Goal: Task Accomplishment & Management: Manage account settings

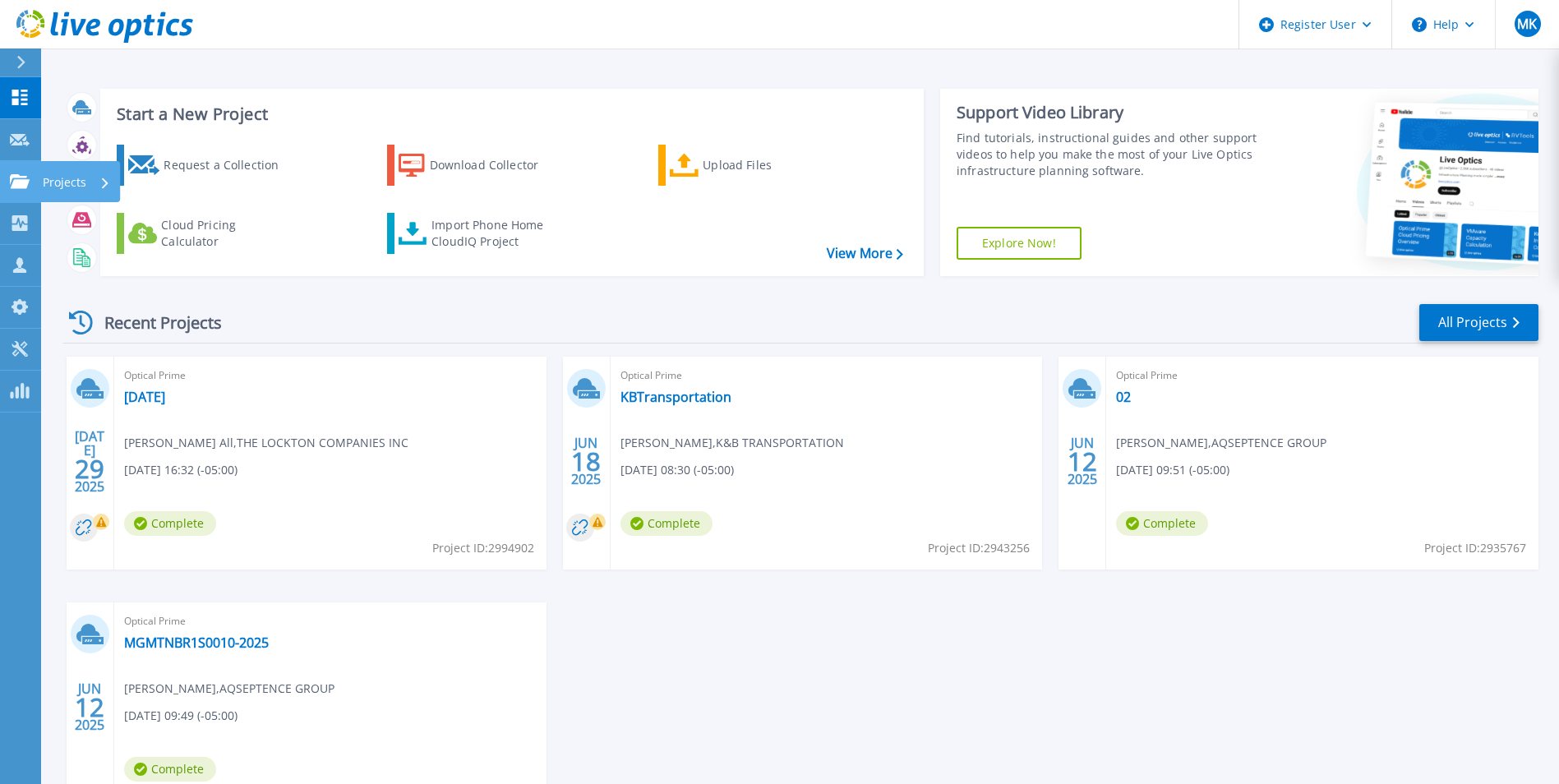
click at [26, 185] on icon at bounding box center [20, 182] width 20 height 14
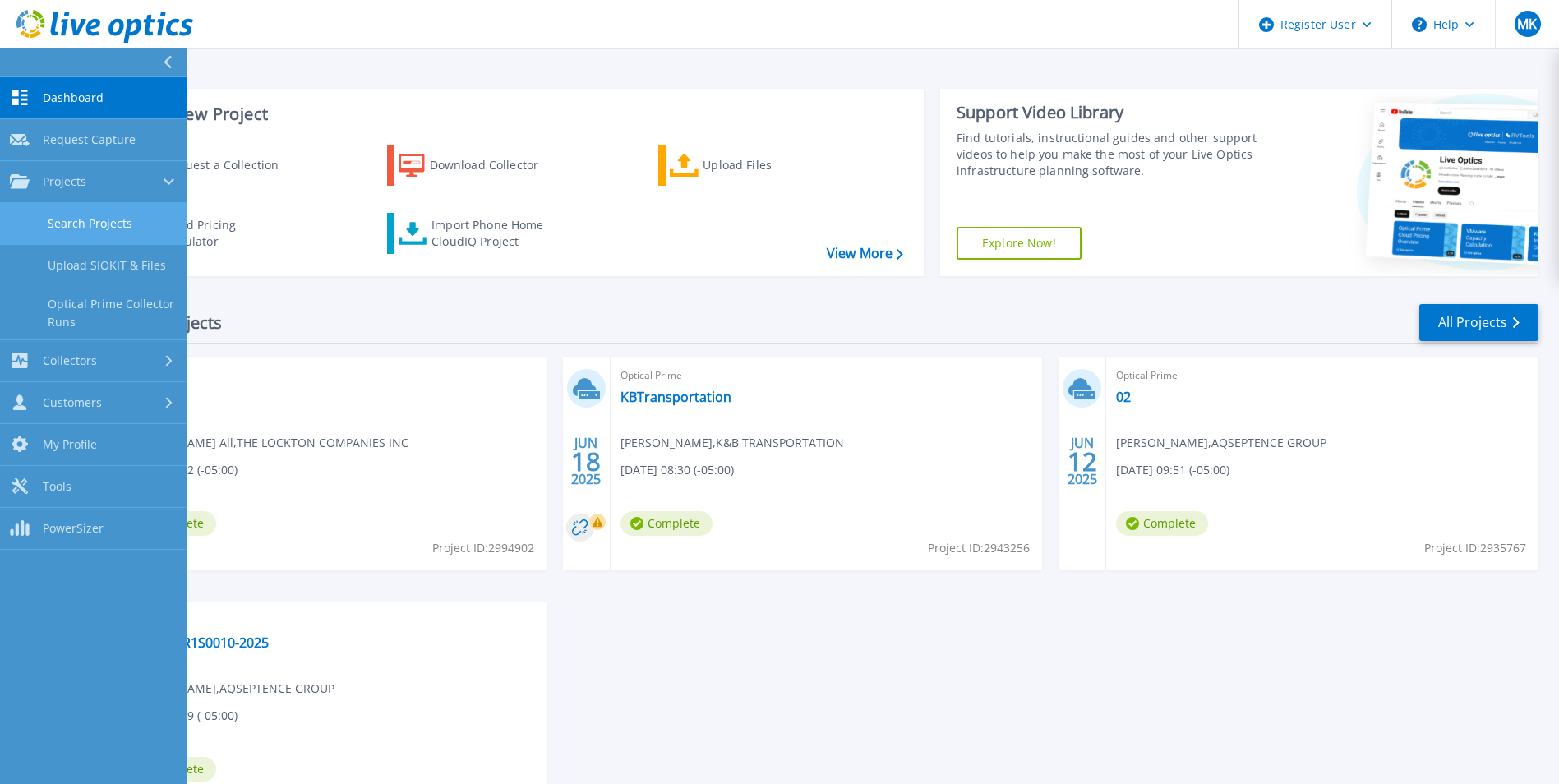
click at [74, 211] on link "Search Projects" at bounding box center [93, 224] width 187 height 42
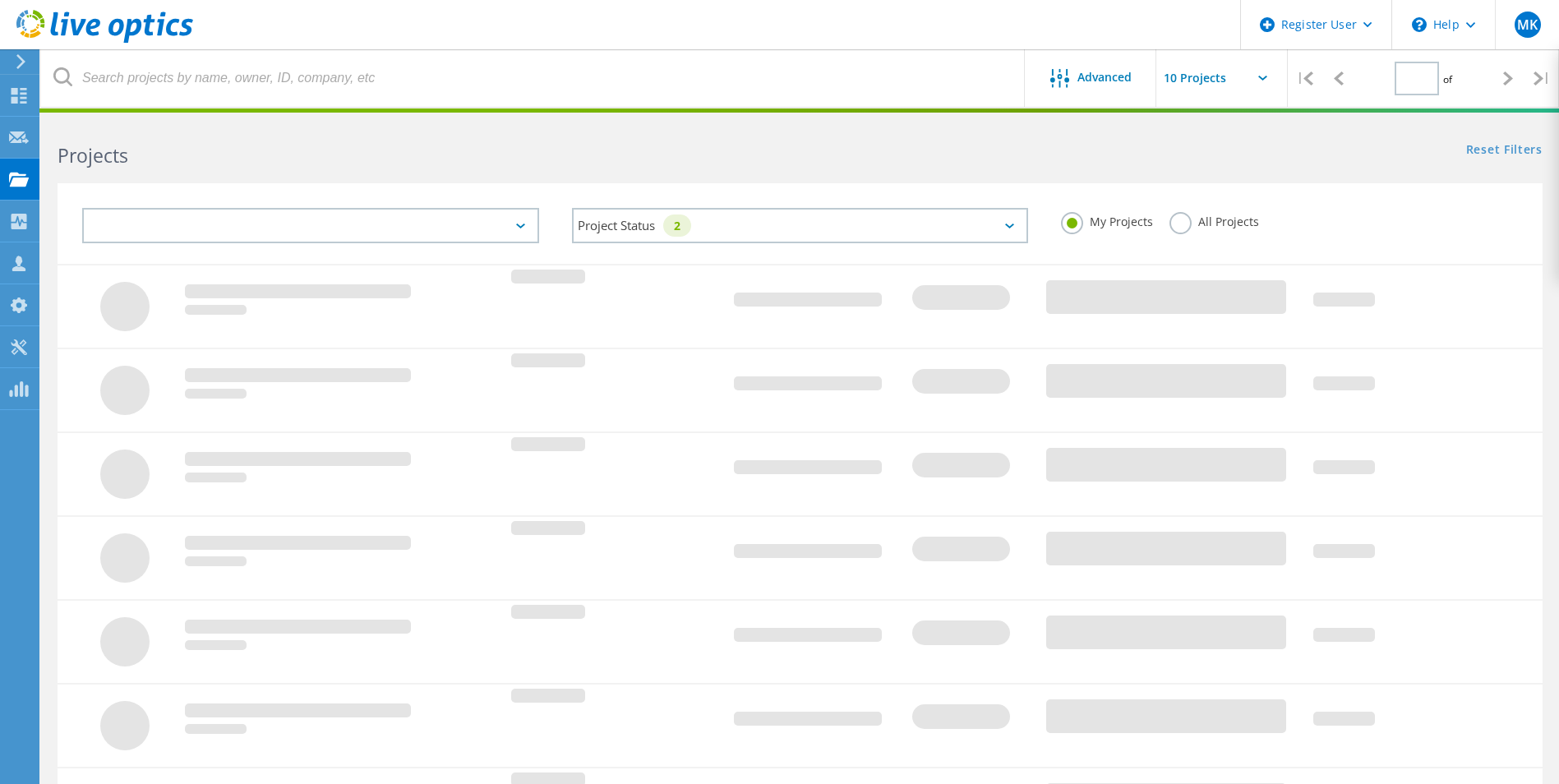
type input "1"
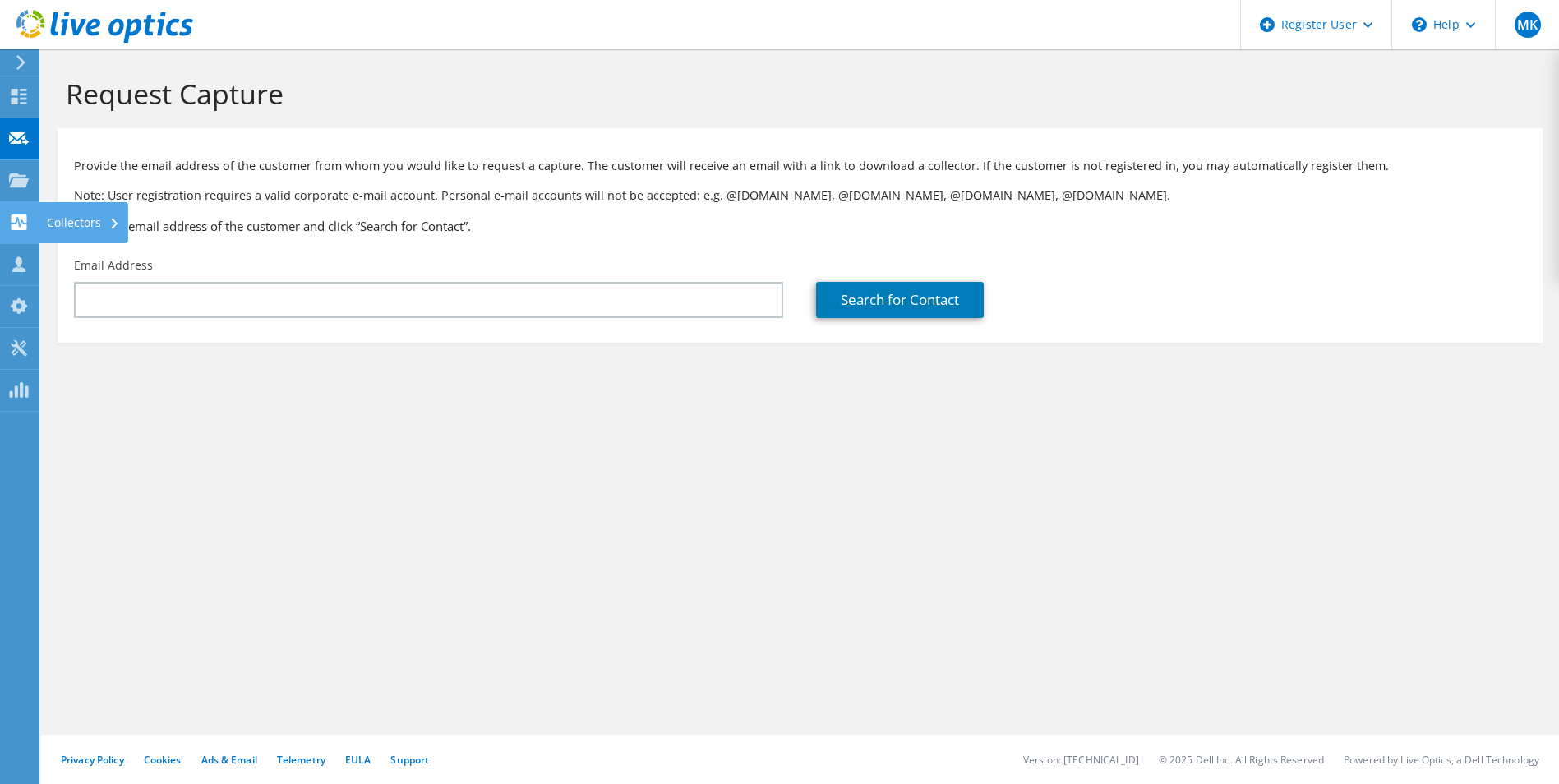
click at [28, 225] on icon at bounding box center [19, 222] width 20 height 15
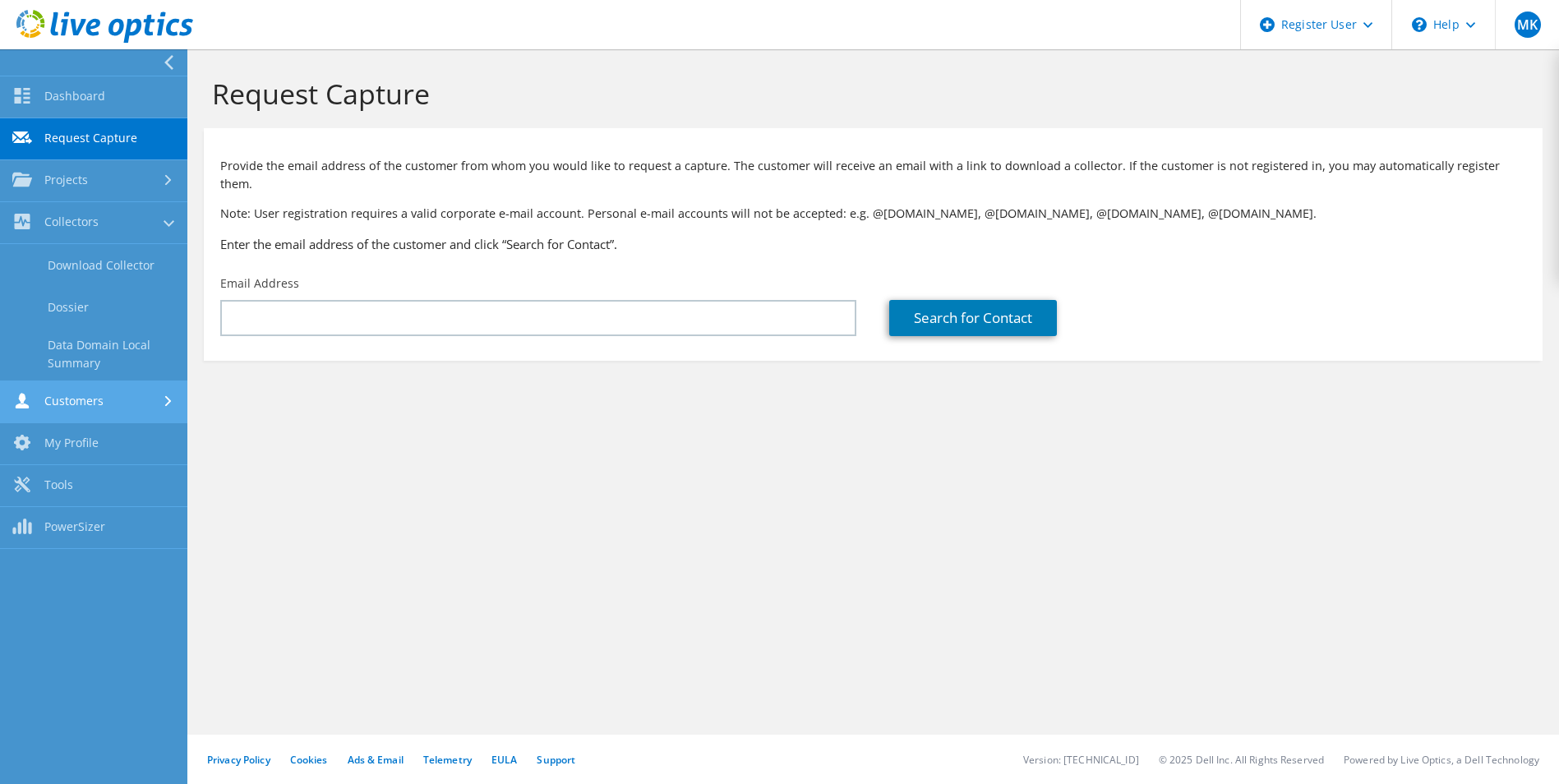
click at [116, 393] on link "Customers" at bounding box center [93, 402] width 187 height 42
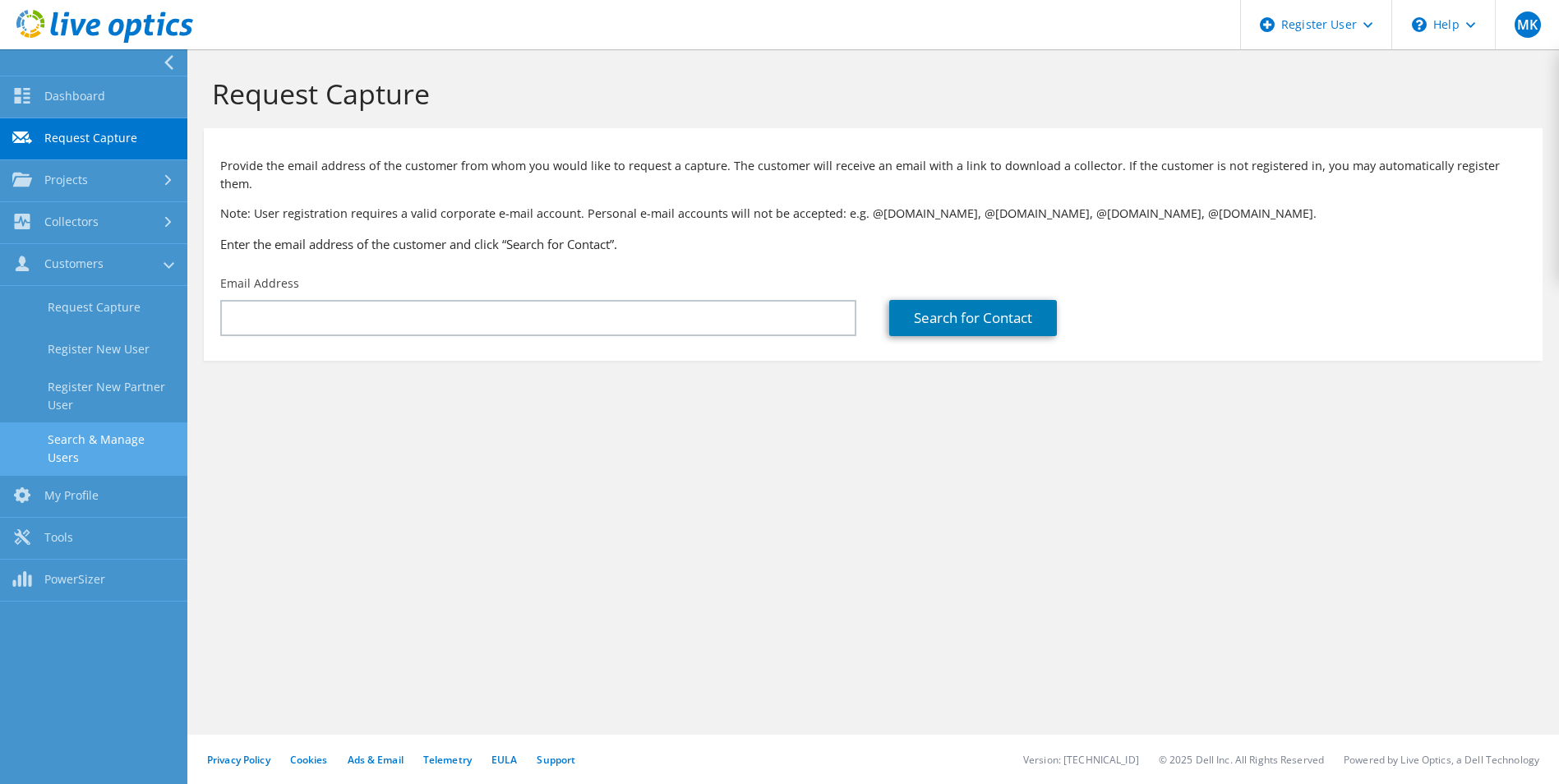
click at [116, 432] on link "Search & Manage Users" at bounding box center [93, 448] width 187 height 53
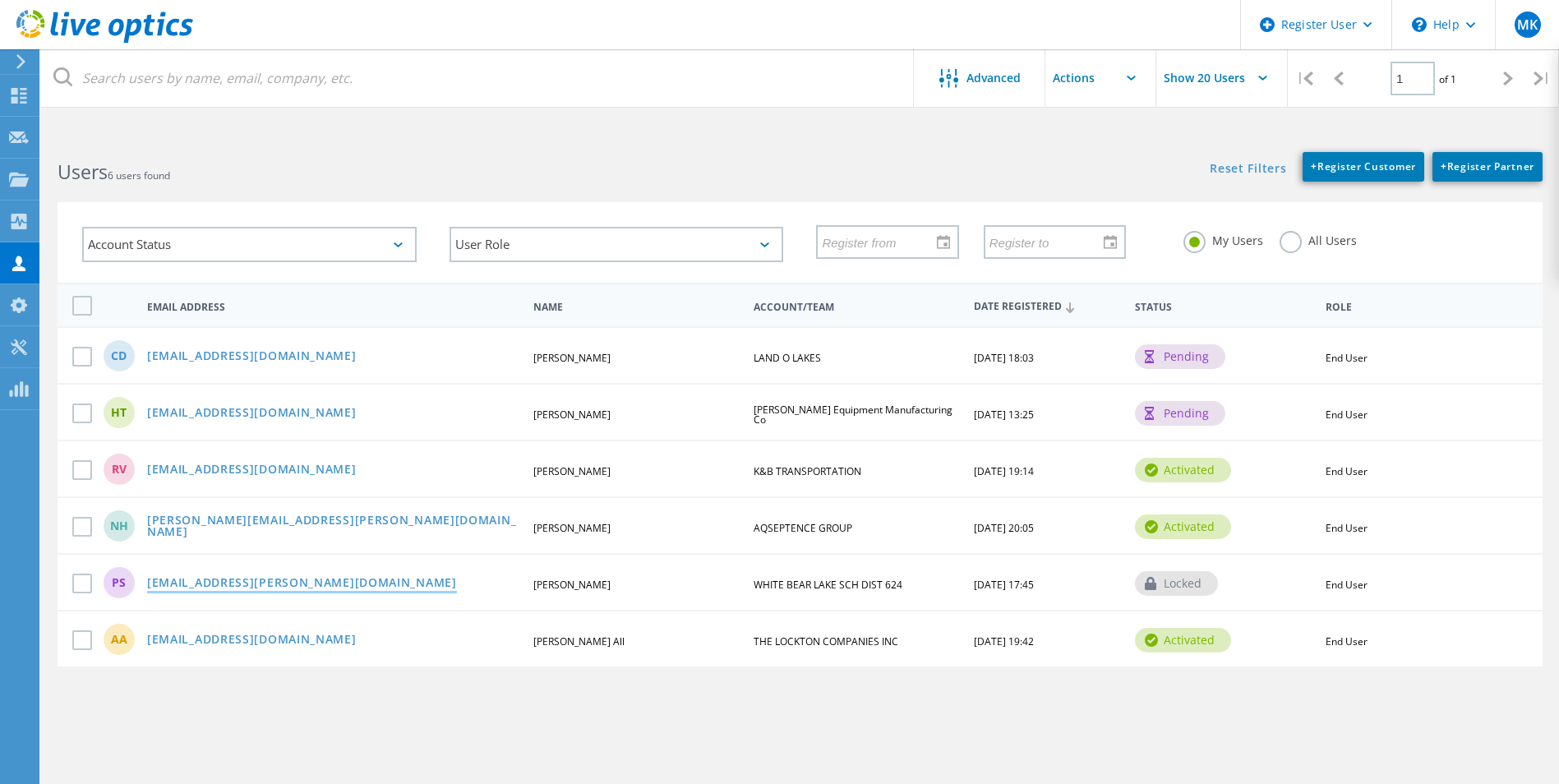
click at [250, 579] on link "[EMAIL_ADDRESS][PERSON_NAME][DOMAIN_NAME]" at bounding box center [302, 584] width 310 height 14
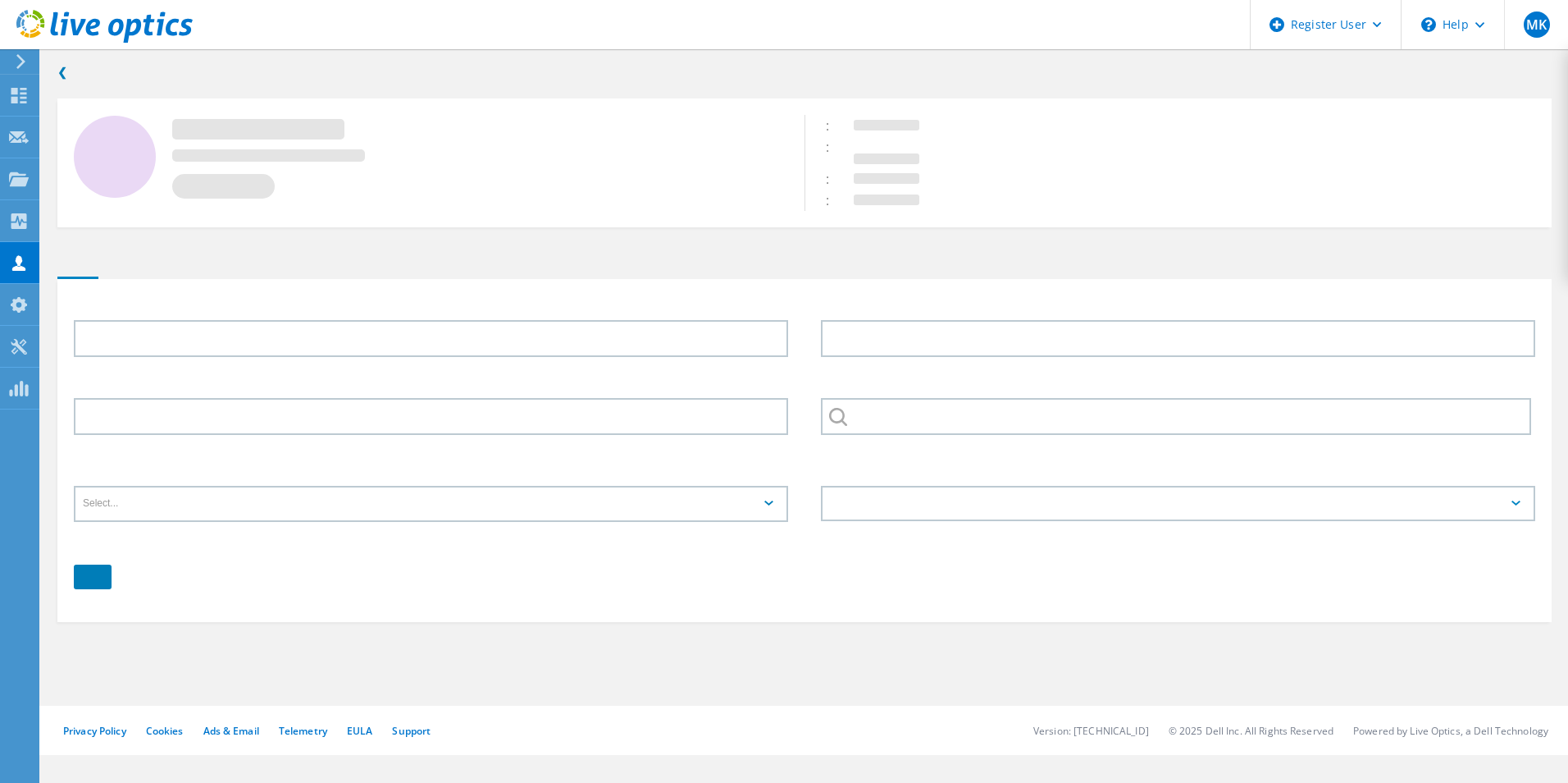
type input "Pat"
type input "Suko"
type input "WHITE BEAR LAKE SCH DIST 624"
type input "English"
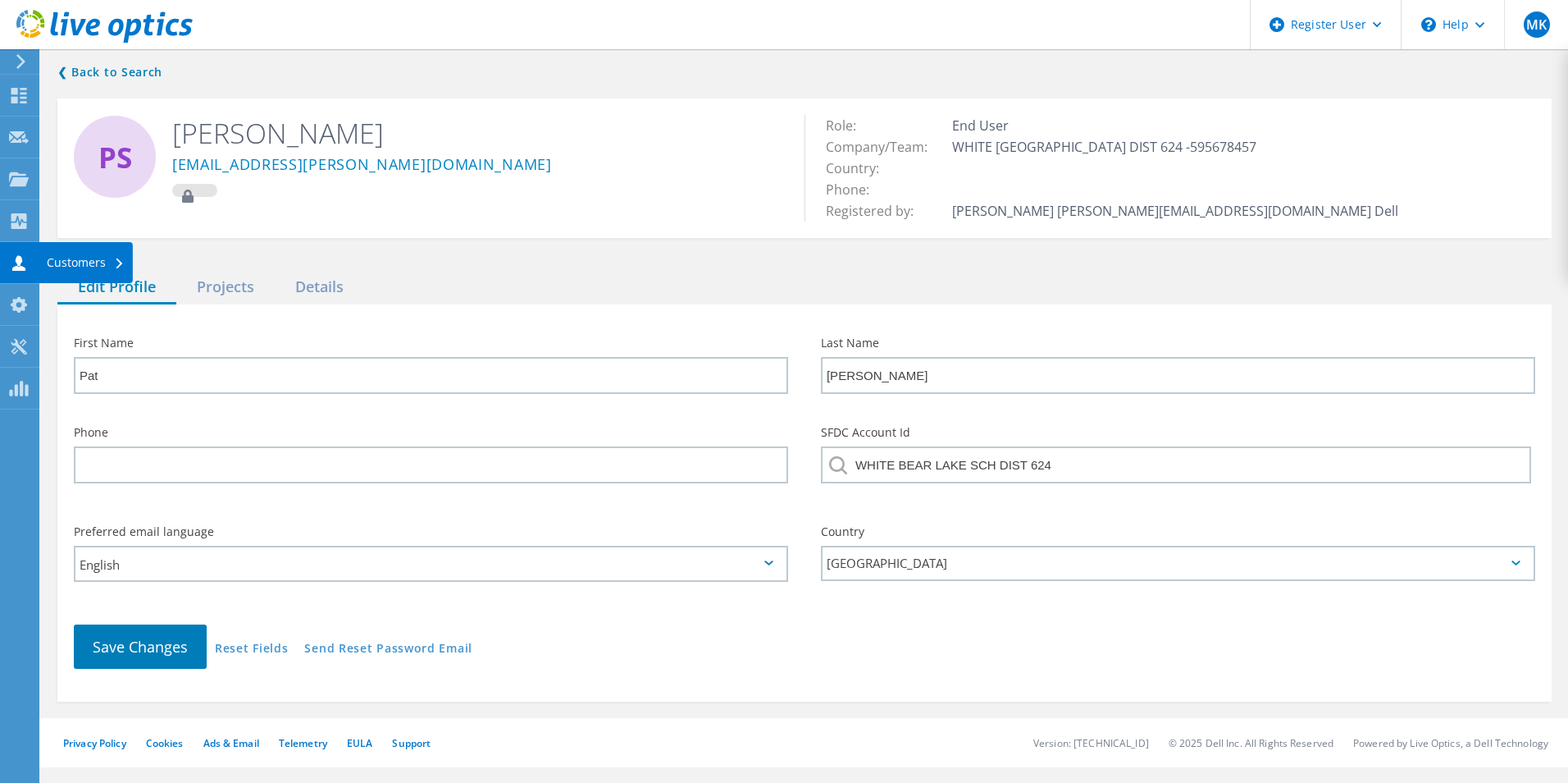
click at [22, 255] on icon at bounding box center [19, 262] width 20 height 15
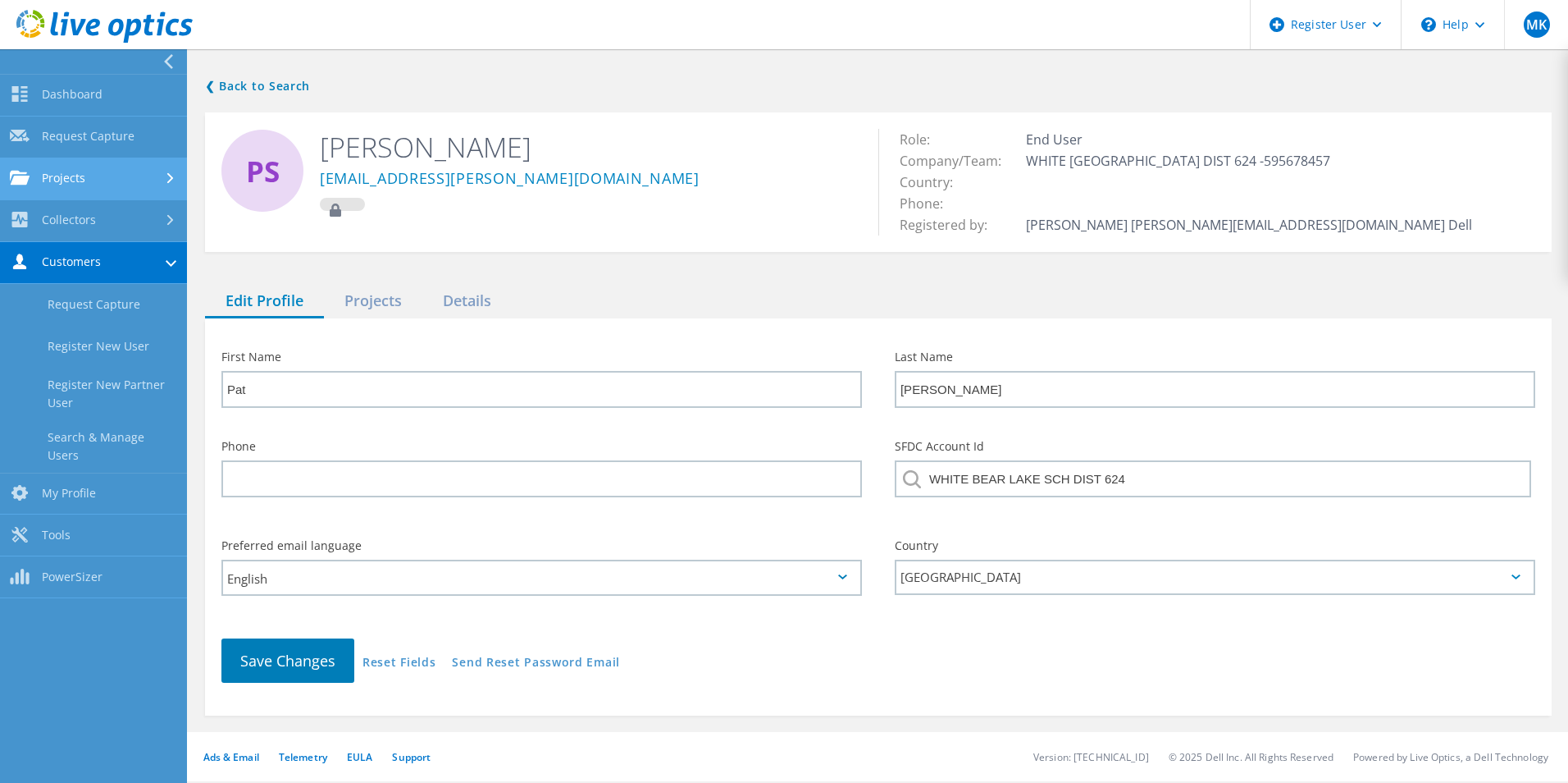
click at [81, 190] on link "Projects" at bounding box center [93, 179] width 187 height 42
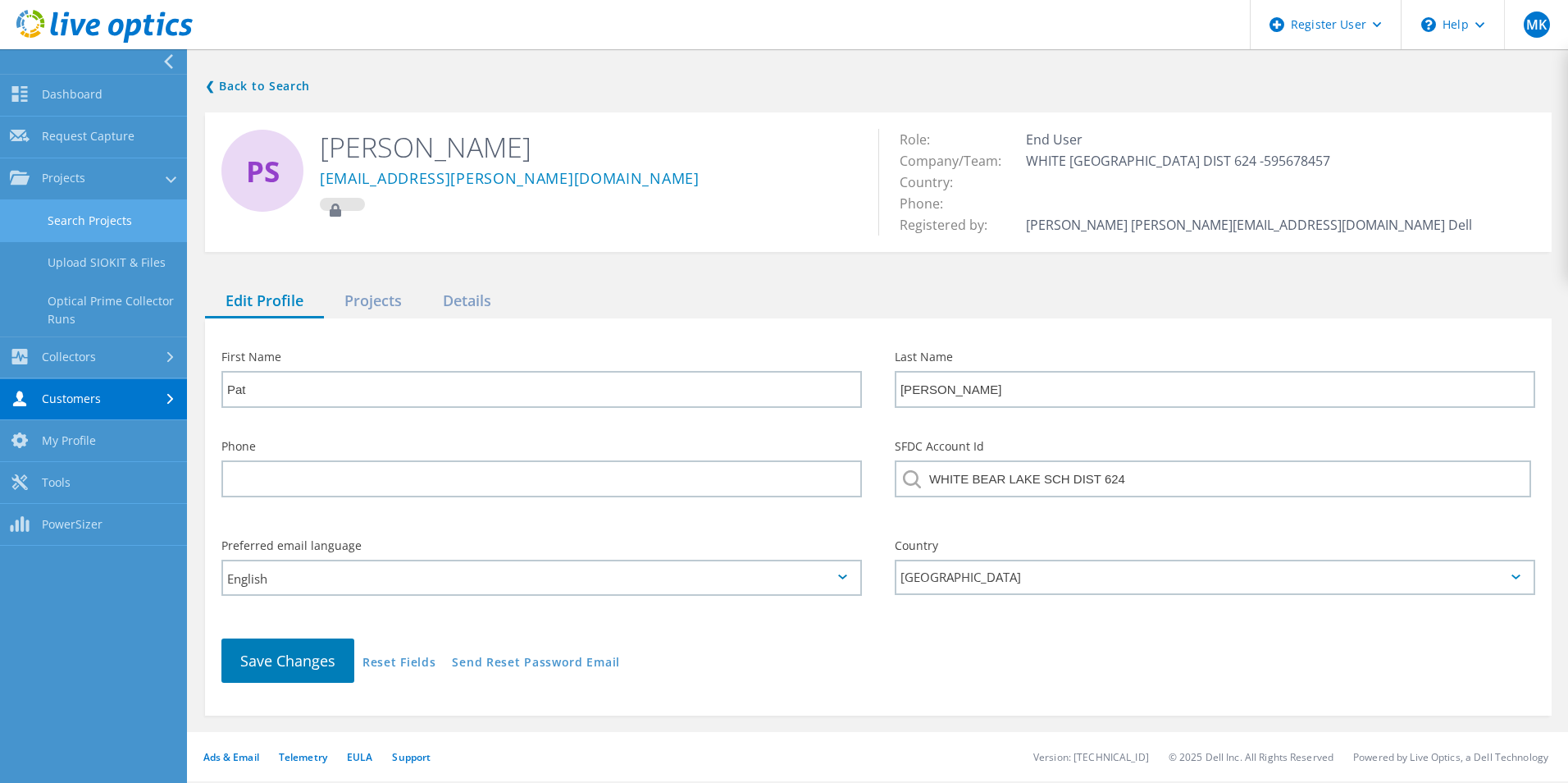
click at [81, 228] on link "Search Projects" at bounding box center [93, 221] width 187 height 42
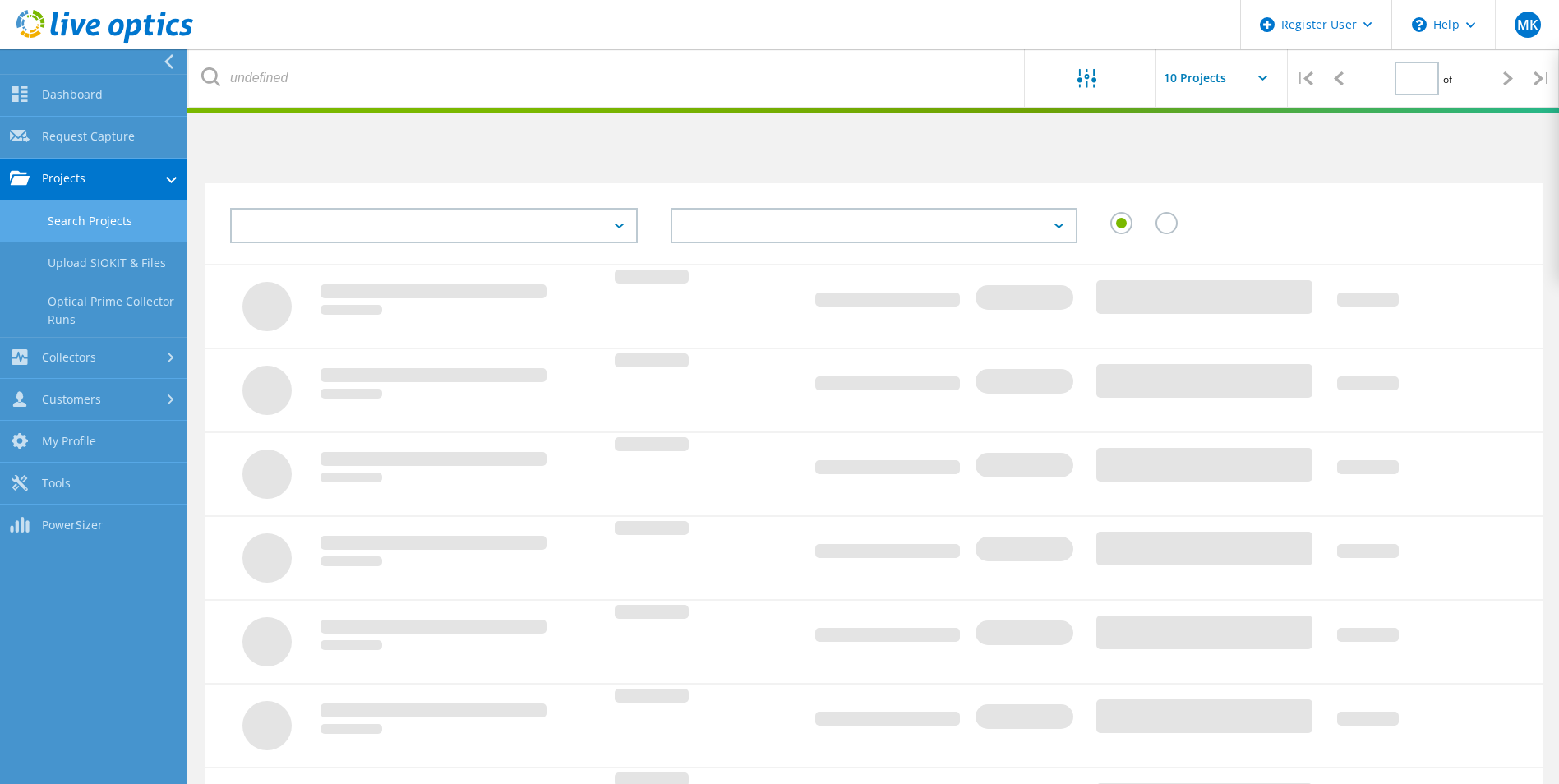
type input "1"
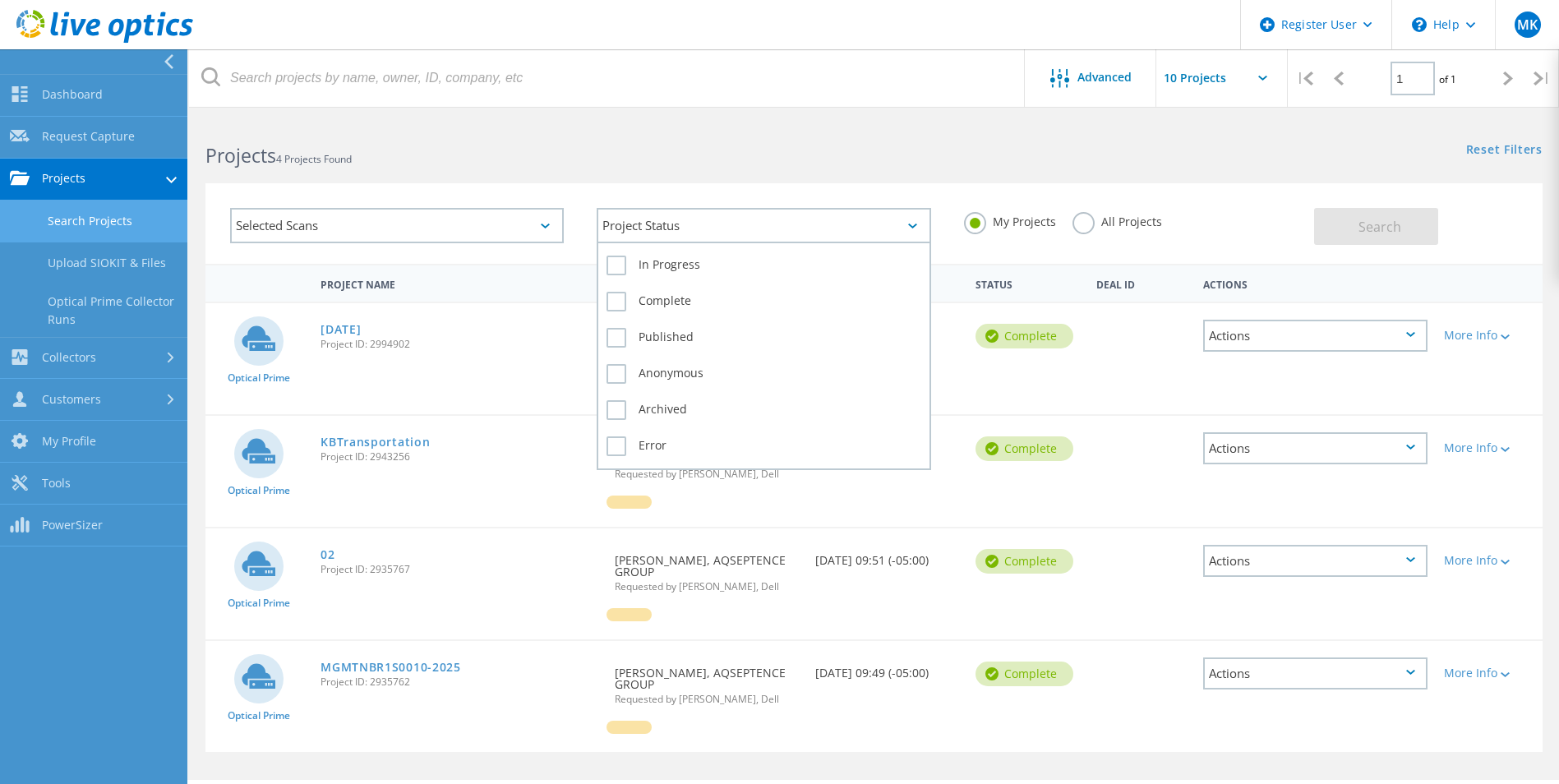
click at [769, 217] on div "Project Status" at bounding box center [763, 225] width 334 height 35
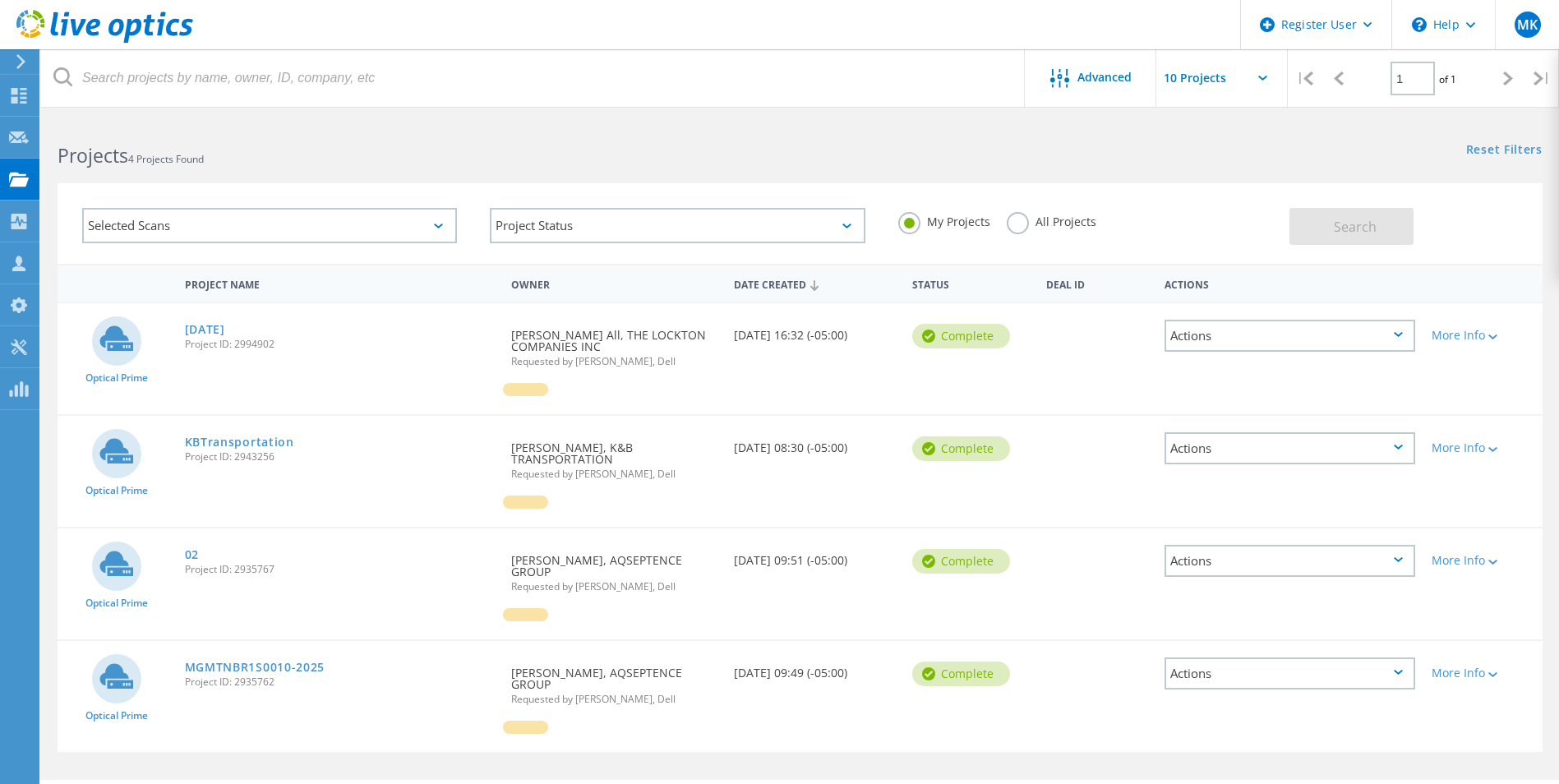
click at [368, 213] on div "Selected Scans" at bounding box center [270, 225] width 374 height 35
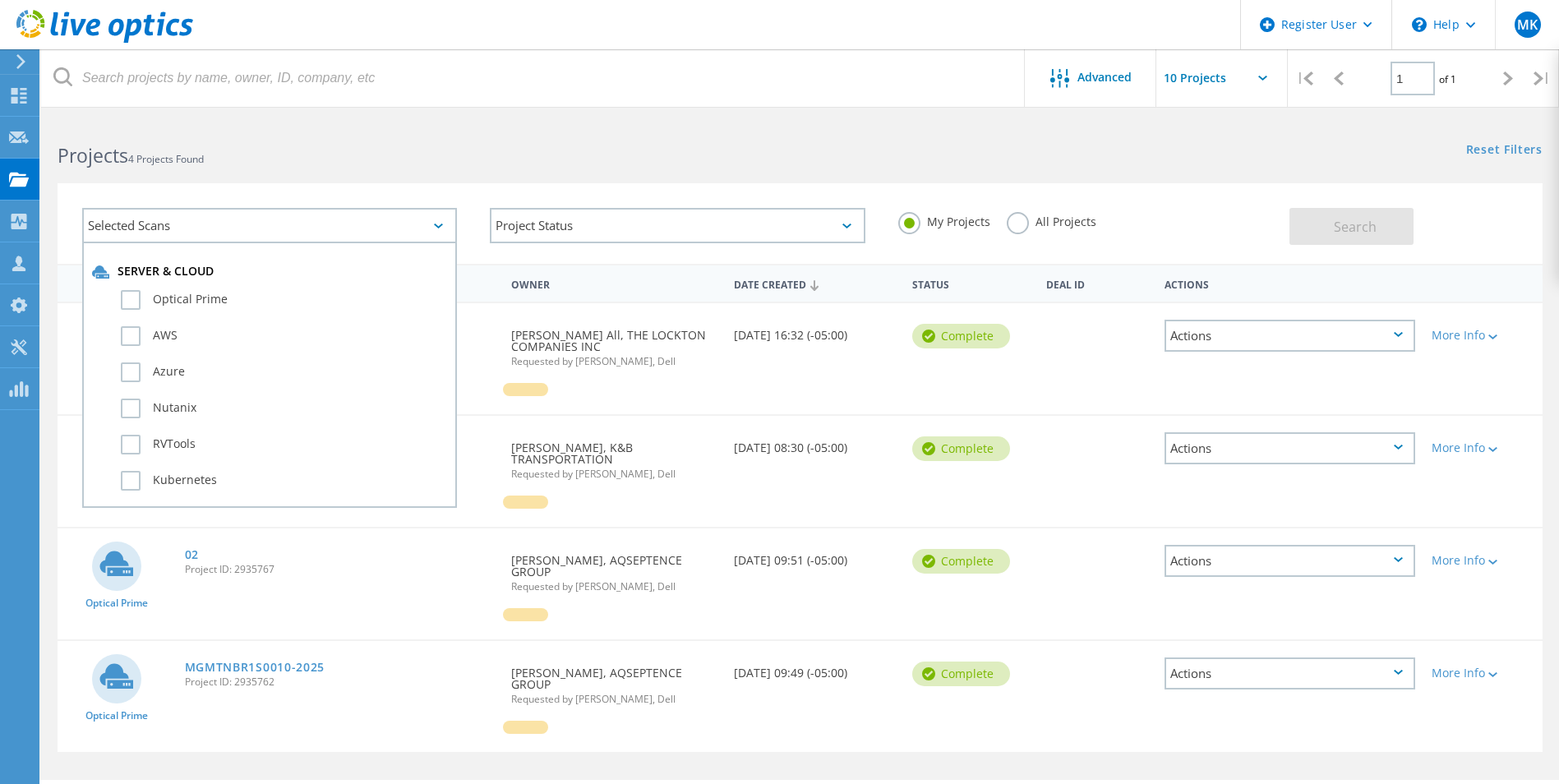
click at [779, 162] on h2 "Projects 4 Projects Found" at bounding box center [420, 156] width 725 height 27
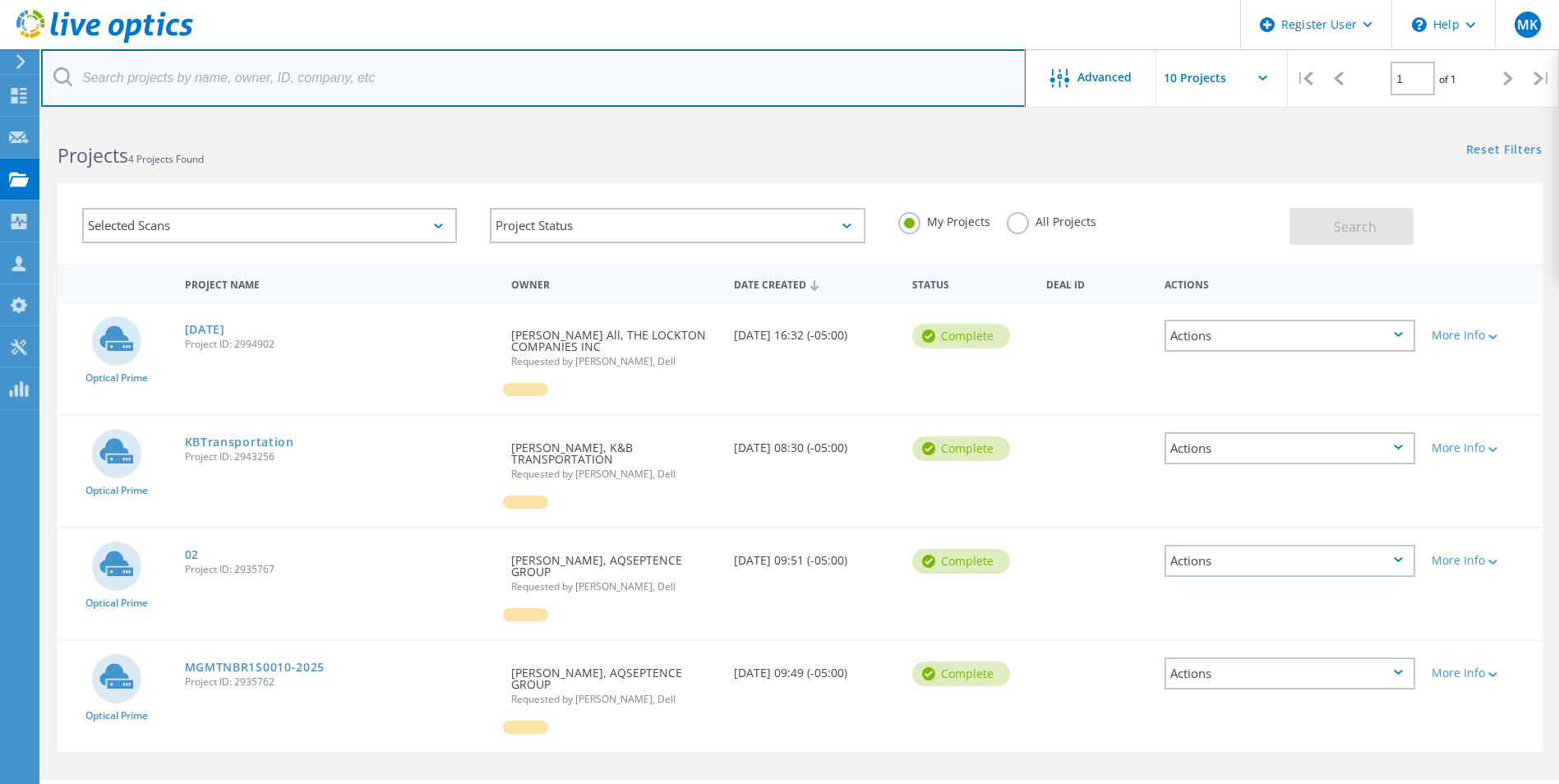
click at [401, 62] on input "text" at bounding box center [533, 78] width 984 height 57
type input "pat"
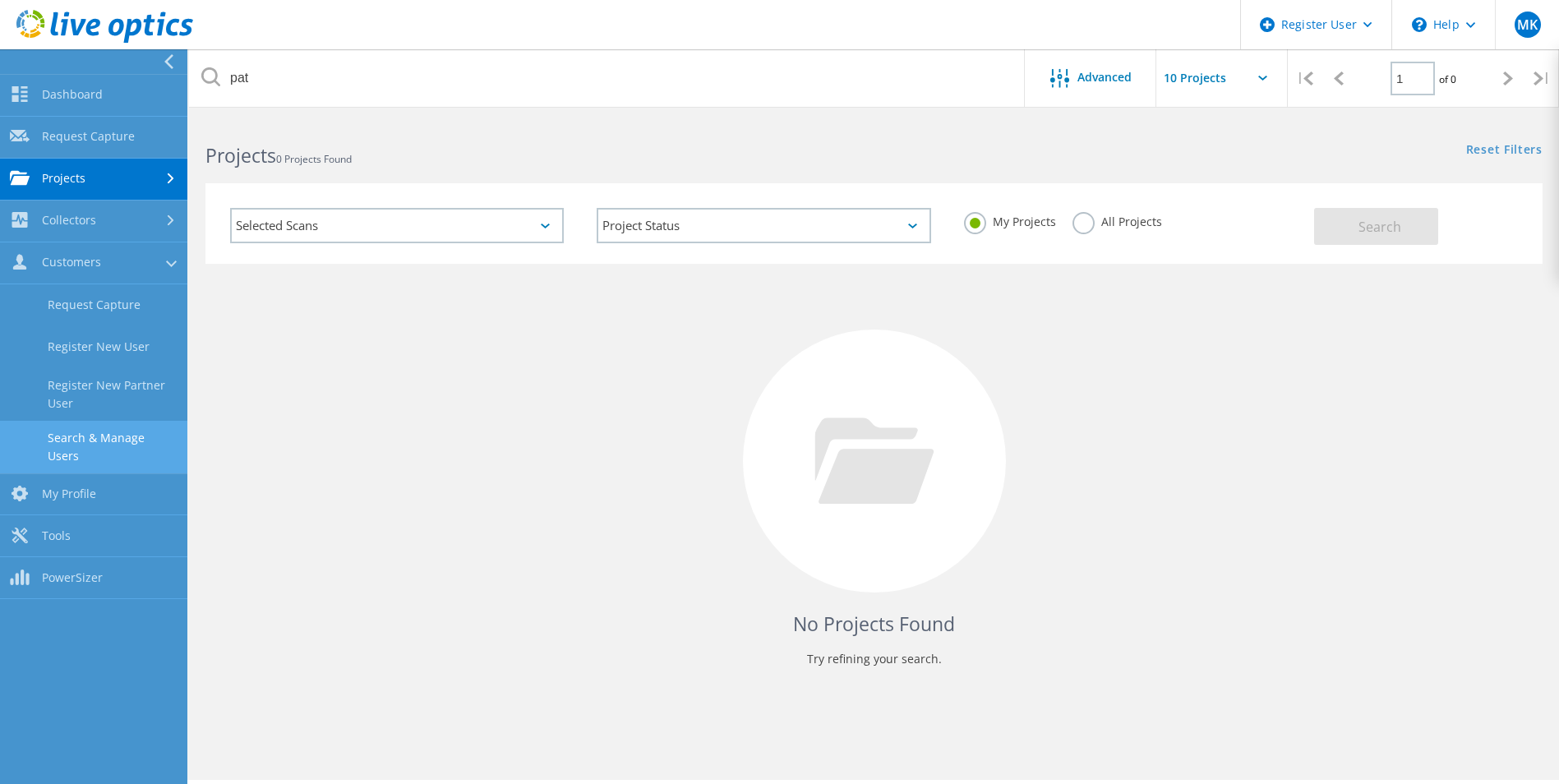
click at [103, 429] on link "Search & Manage Users" at bounding box center [93, 447] width 187 height 53
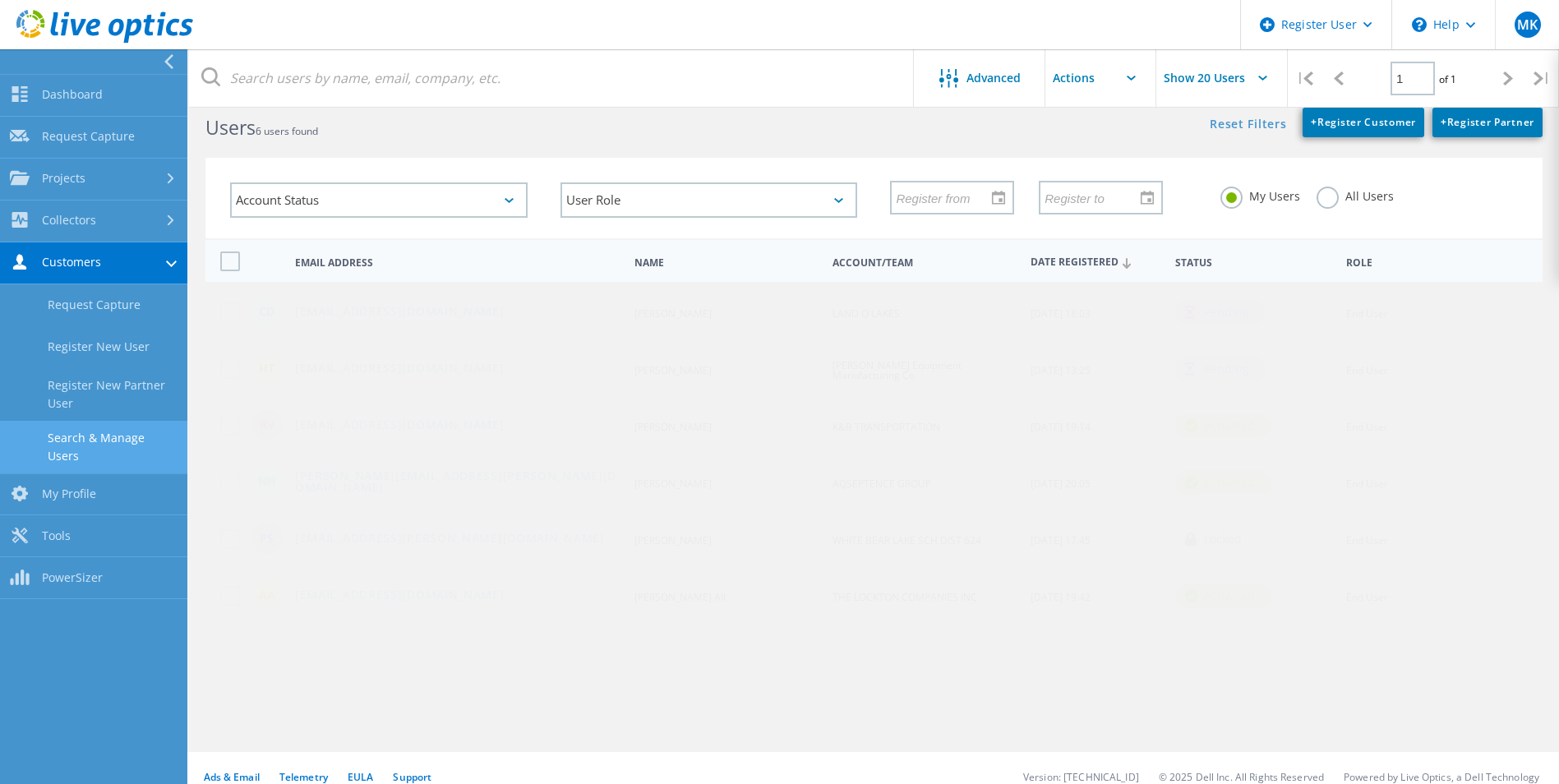
scroll to position [62, 0]
